Goal: Navigation & Orientation: Understand site structure

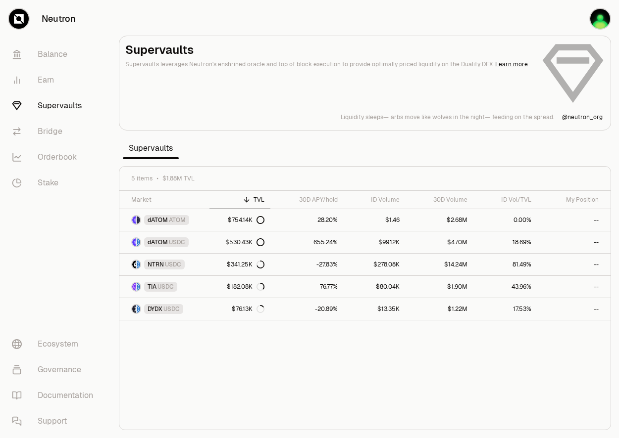
click at [301, 362] on div "Market TVL 30D APY/hold 1D Volume 30D Volume 1D Vol/TVL My Position dATOM ATOM …" at bounding box center [364, 311] width 491 height 240
drag, startPoint x: 300, startPoint y: 369, endPoint x: 278, endPoint y: 348, distance: 30.8
click at [278, 379] on div "Market TVL 30D APY/hold 1D Volume 30D Volume 1D Vol/TVL My Position dATOM ATOM …" at bounding box center [364, 311] width 491 height 240
click at [40, 134] on link "Bridge" at bounding box center [55, 132] width 103 height 26
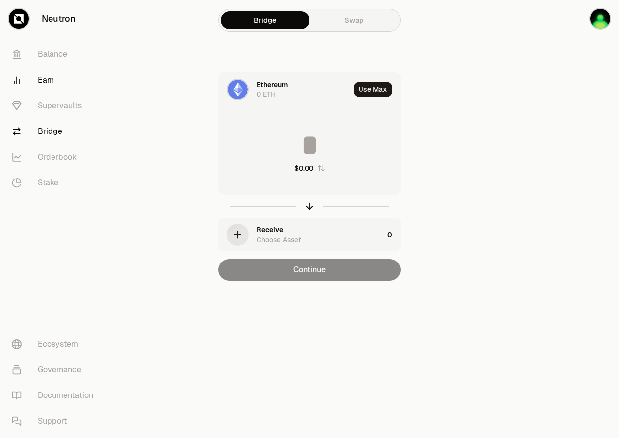
click at [44, 75] on link "Earn" at bounding box center [55, 80] width 103 height 26
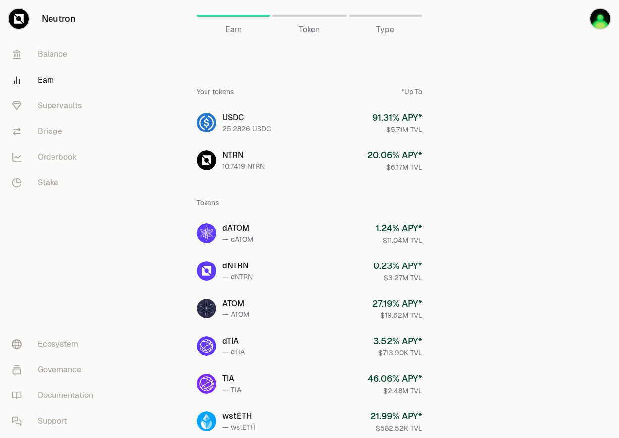
drag, startPoint x: 319, startPoint y: 198, endPoint x: 309, endPoint y: 195, distance: 9.9
click at [306, 195] on div "Tokens" at bounding box center [309, 203] width 226 height 26
drag, startPoint x: 327, startPoint y: 195, endPoint x: 311, endPoint y: 196, distance: 15.9
click at [311, 196] on div "Tokens" at bounding box center [309, 203] width 226 height 26
click at [60, 52] on link "Balance" at bounding box center [55, 55] width 103 height 26
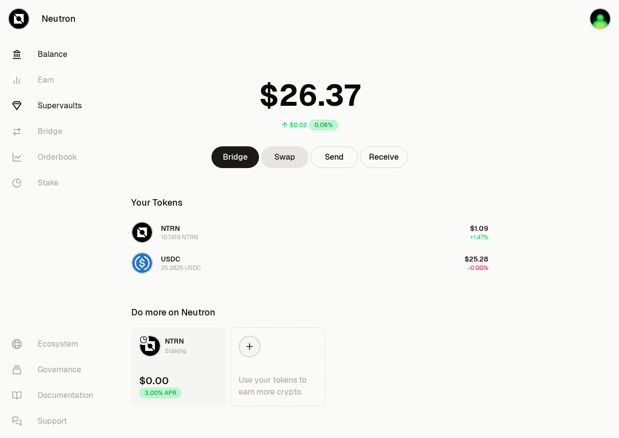
click at [48, 109] on link "Supervaults" at bounding box center [55, 106] width 103 height 26
